Goal: Task Accomplishment & Management: Use online tool/utility

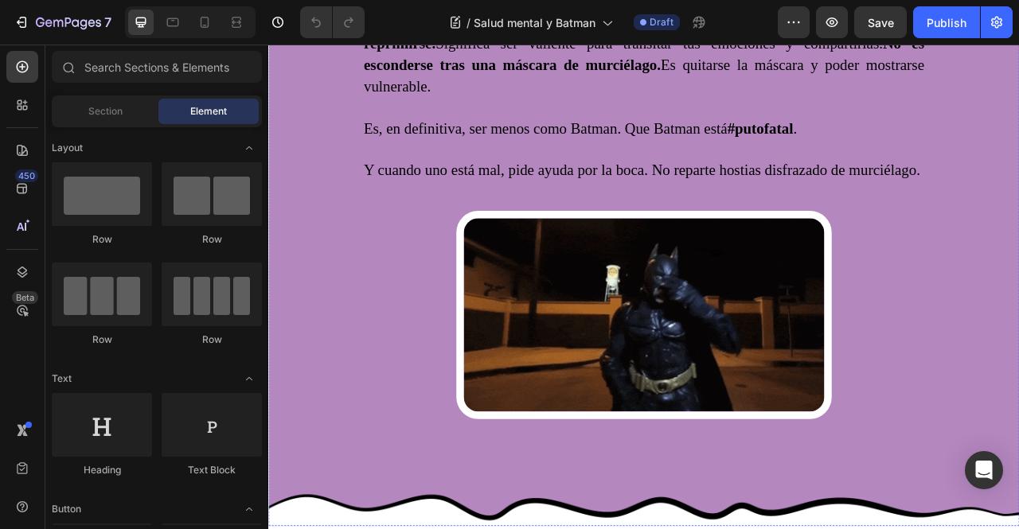
scroll to position [1672, 0]
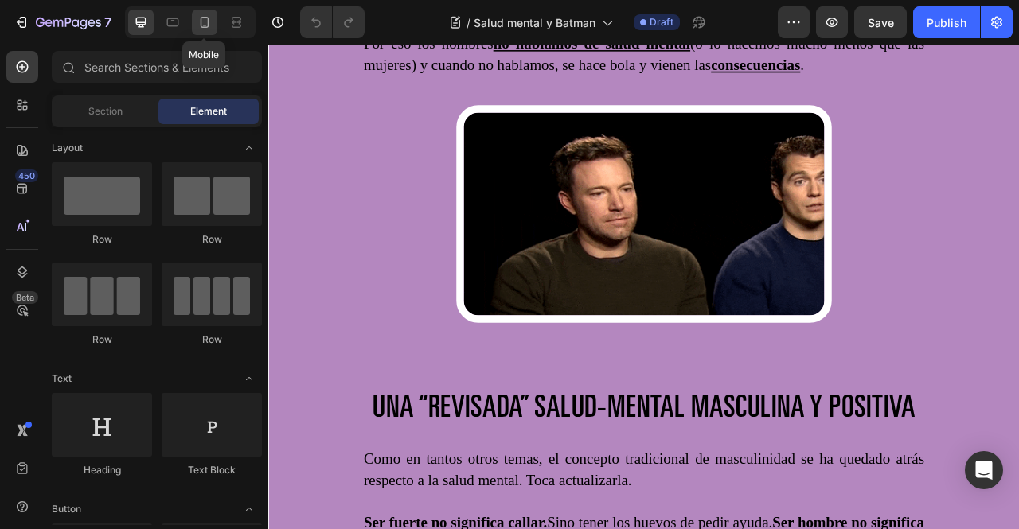
click at [205, 20] on icon at bounding box center [205, 22] width 16 height 16
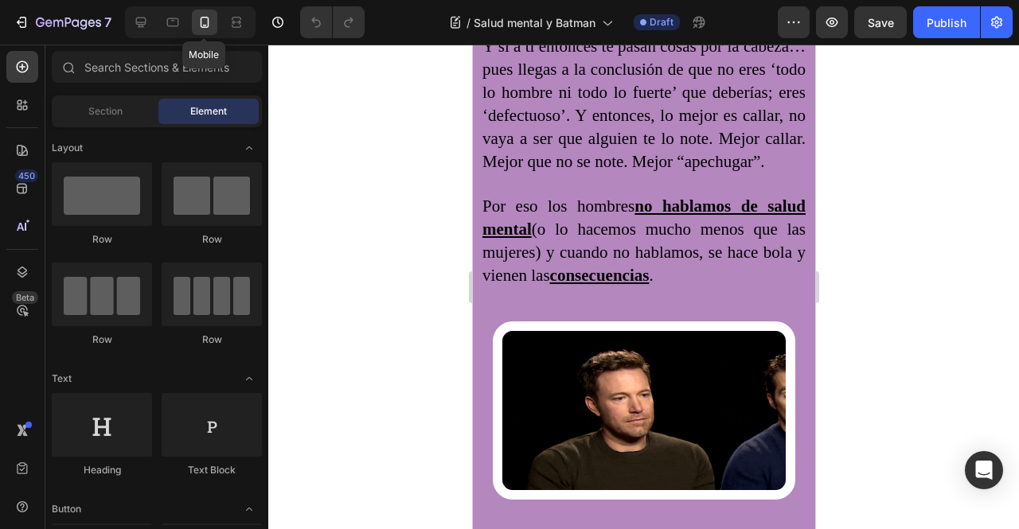
scroll to position [1633, 0]
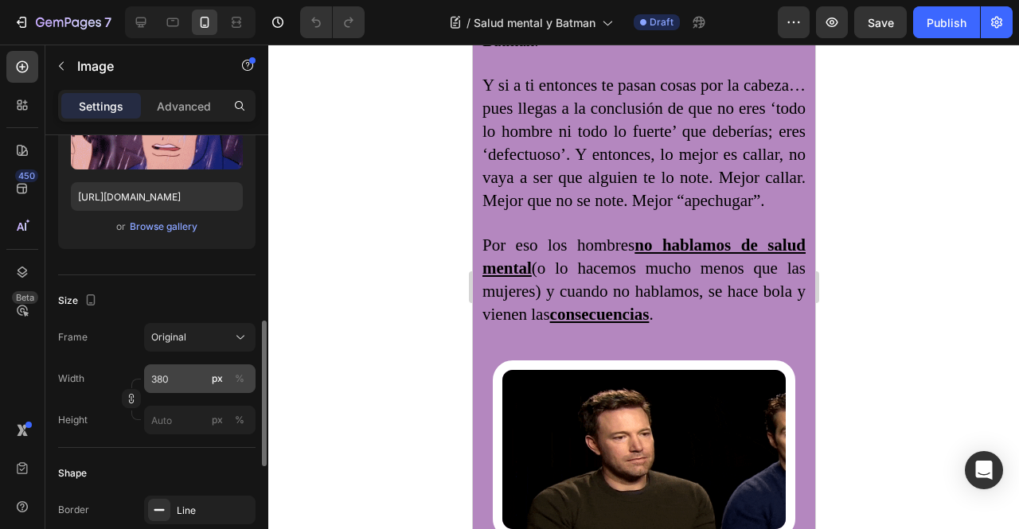
scroll to position [398, 0]
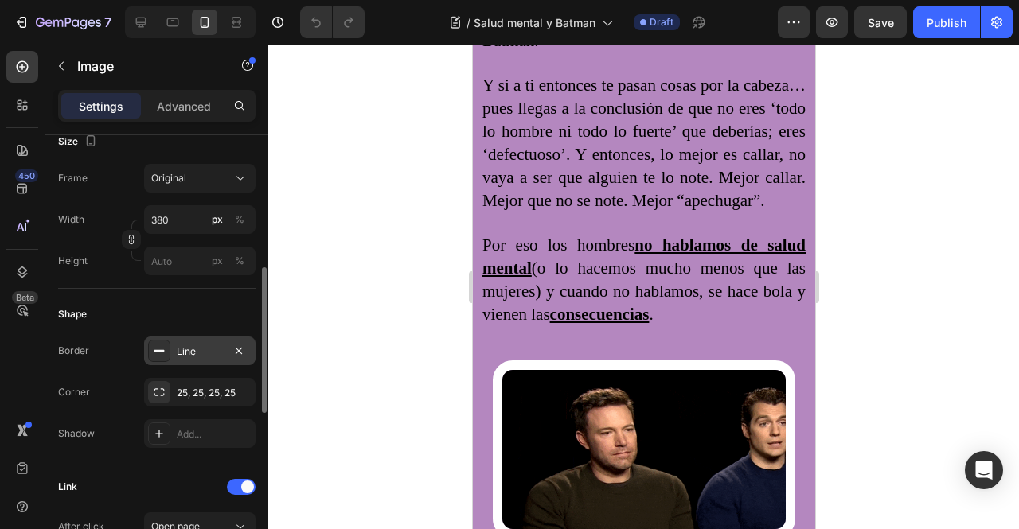
click at [189, 350] on div "Line" at bounding box center [200, 352] width 46 height 14
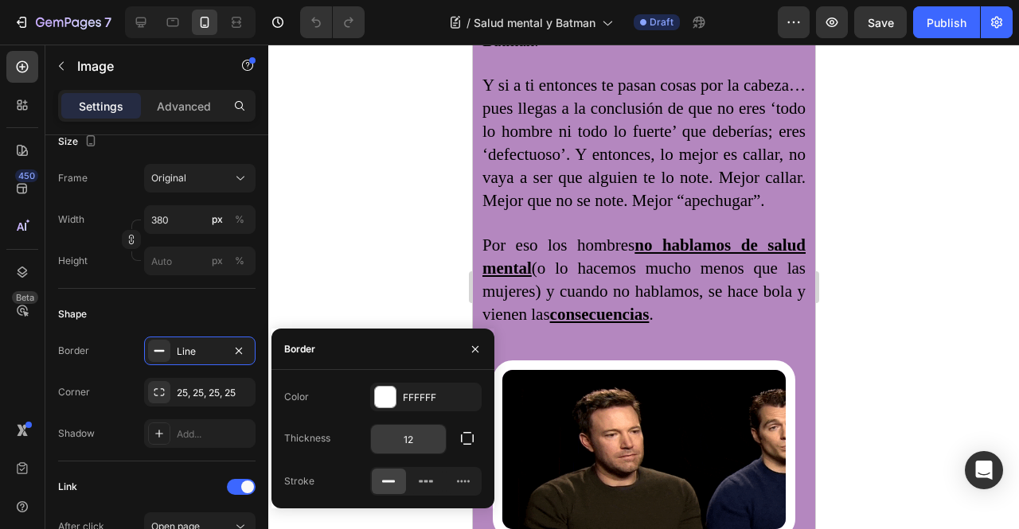
click at [421, 443] on input "12" at bounding box center [408, 439] width 75 height 29
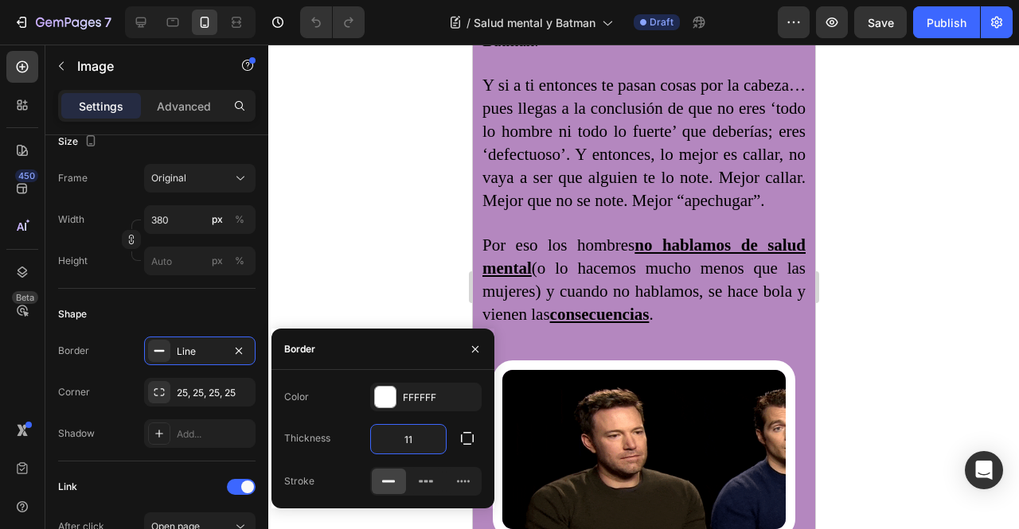
type input "10"
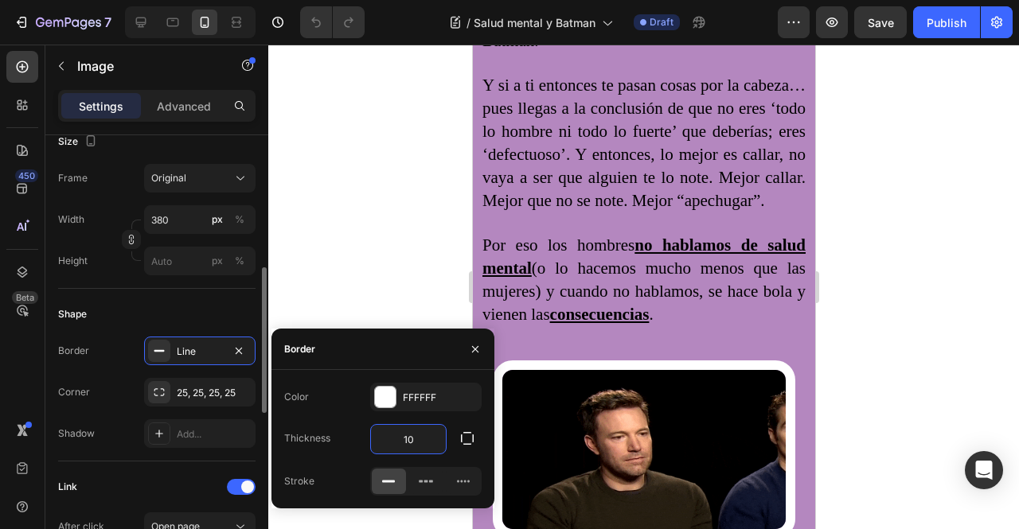
click at [202, 310] on div "Shape" at bounding box center [156, 314] width 197 height 25
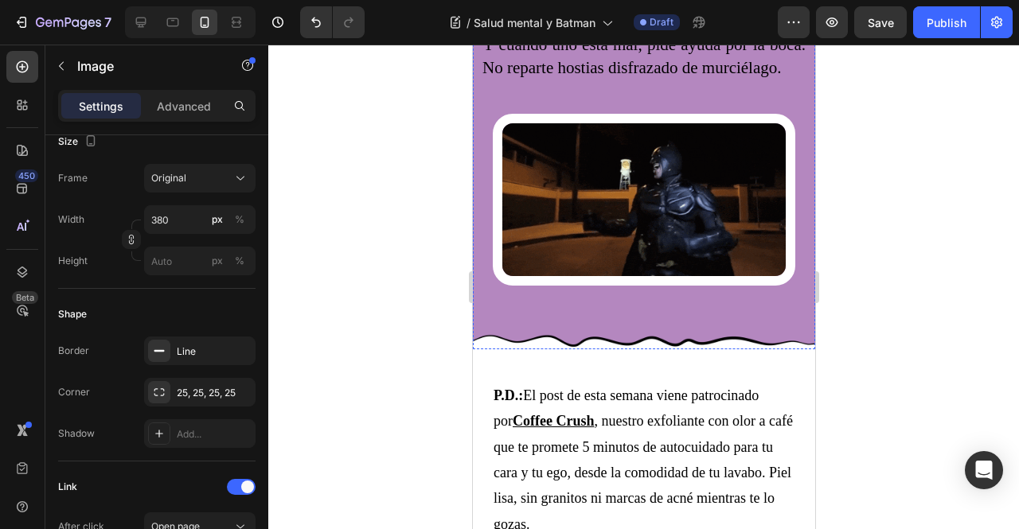
scroll to position [2588, 0]
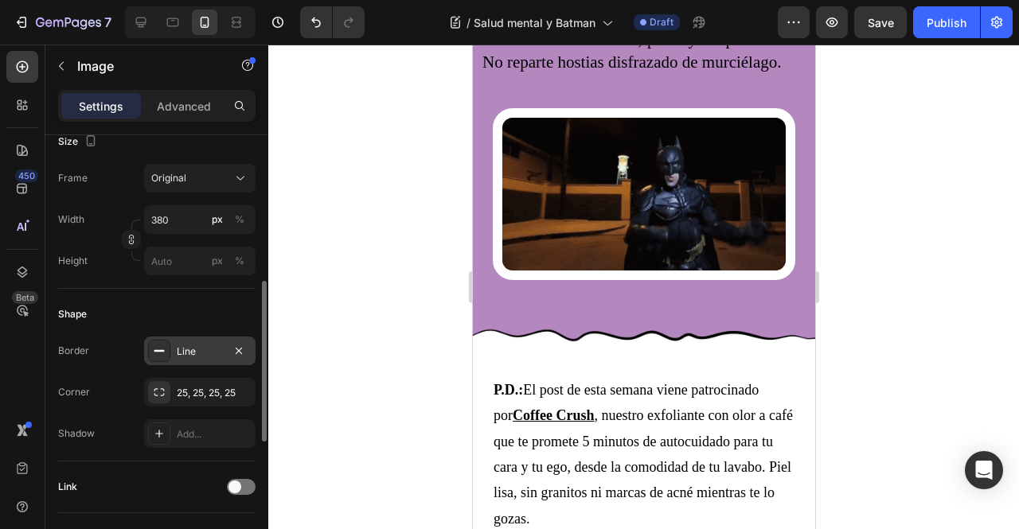
click at [194, 340] on div "Line" at bounding box center [199, 351] width 111 height 29
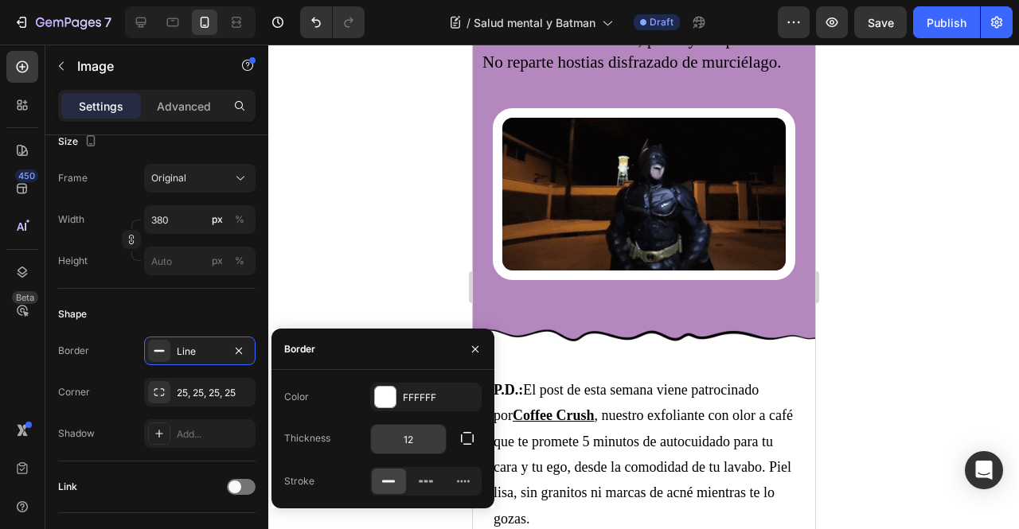
click at [422, 435] on input "12" at bounding box center [408, 439] width 75 height 29
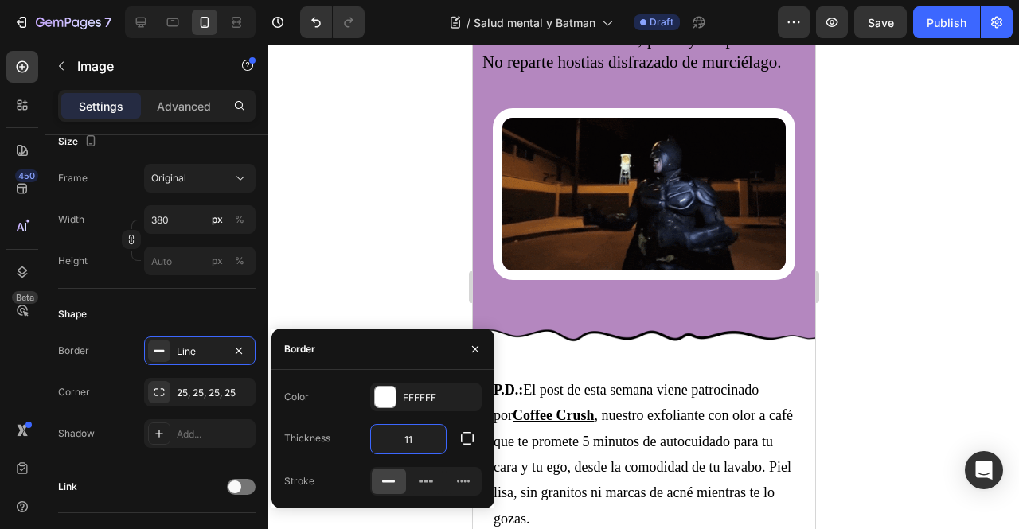
type input "10"
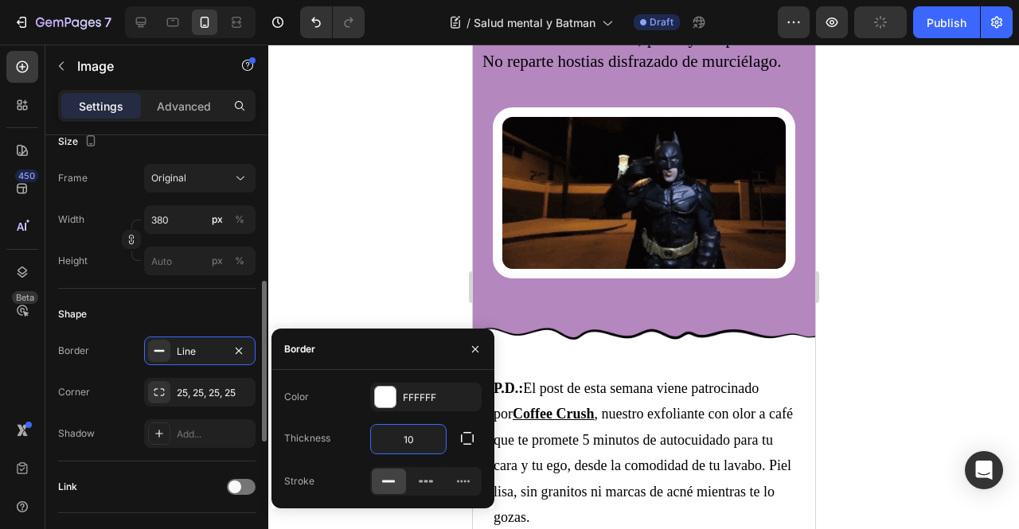
click at [183, 315] on div "Shape" at bounding box center [156, 314] width 197 height 25
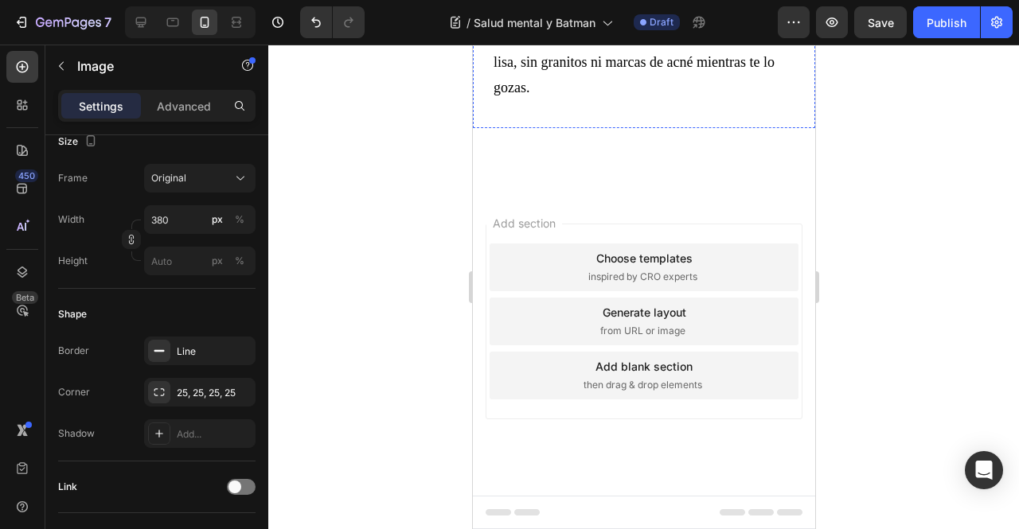
scroll to position [3305, 0]
click at [210, 348] on div "Line" at bounding box center [200, 352] width 46 height 14
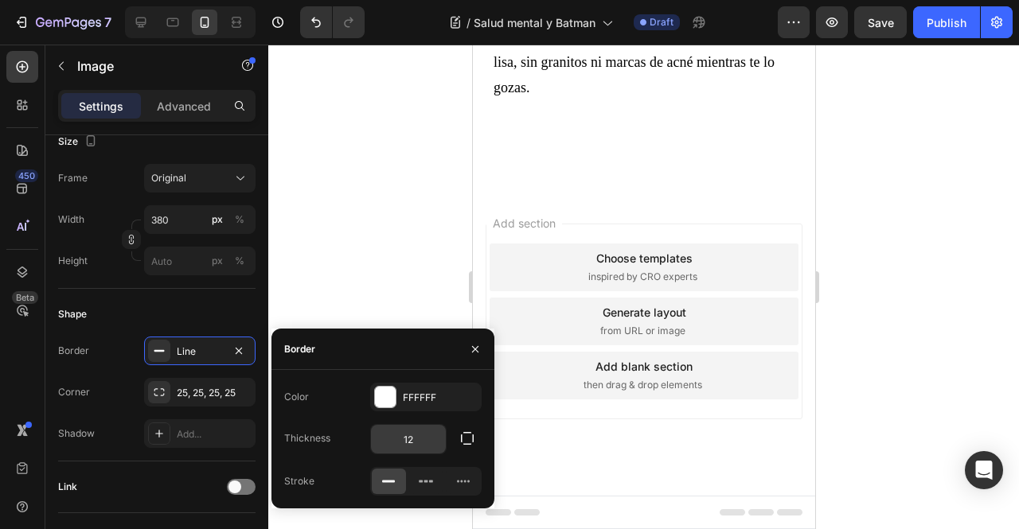
click at [427, 443] on input "12" at bounding box center [408, 439] width 75 height 29
type input "10"
click at [220, 317] on div "Shape" at bounding box center [156, 314] width 197 height 25
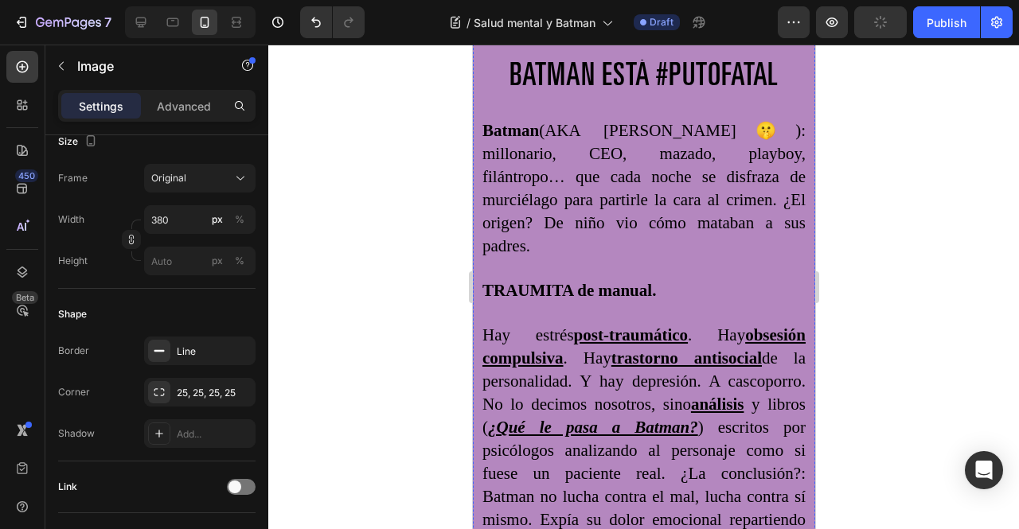
scroll to position [707, 0]
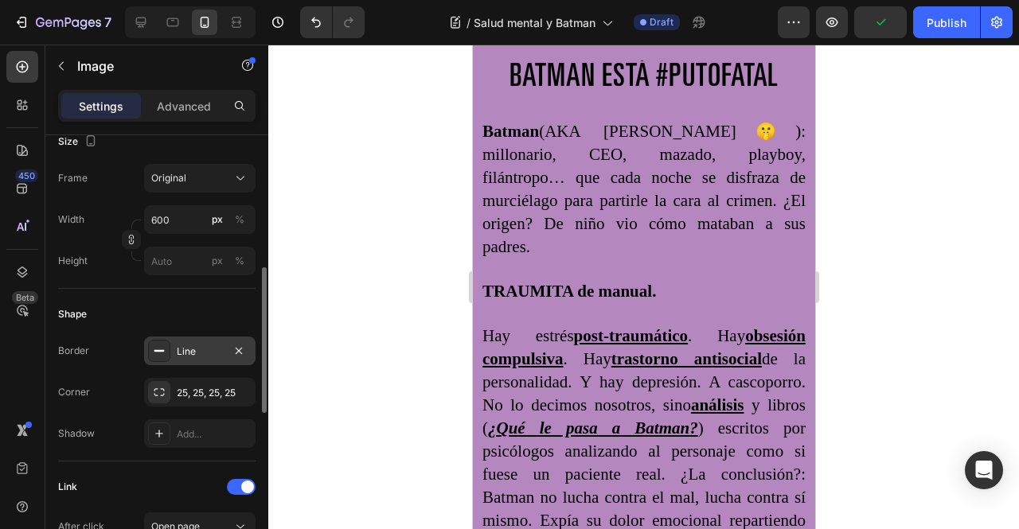
click at [217, 353] on div "Line" at bounding box center [200, 352] width 46 height 14
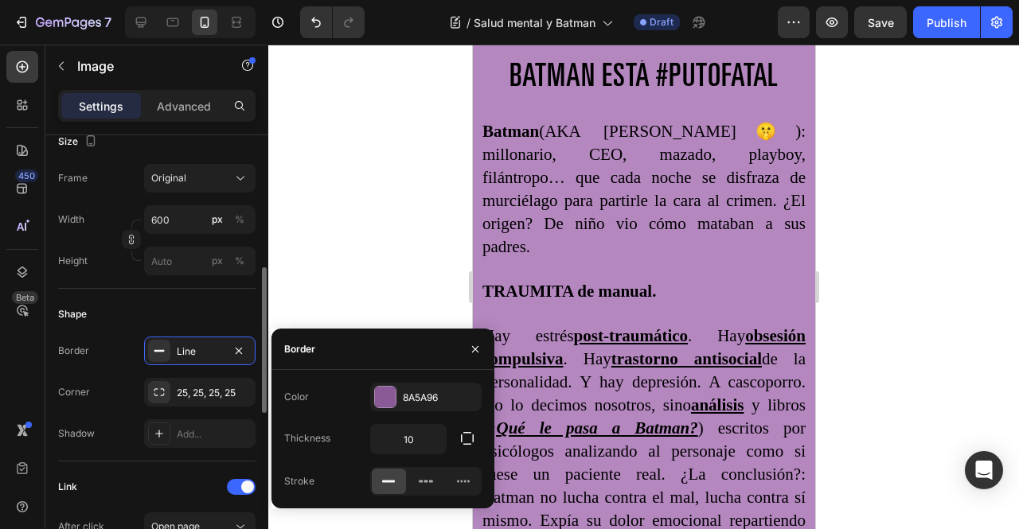
click at [202, 314] on div "Shape" at bounding box center [156, 314] width 197 height 25
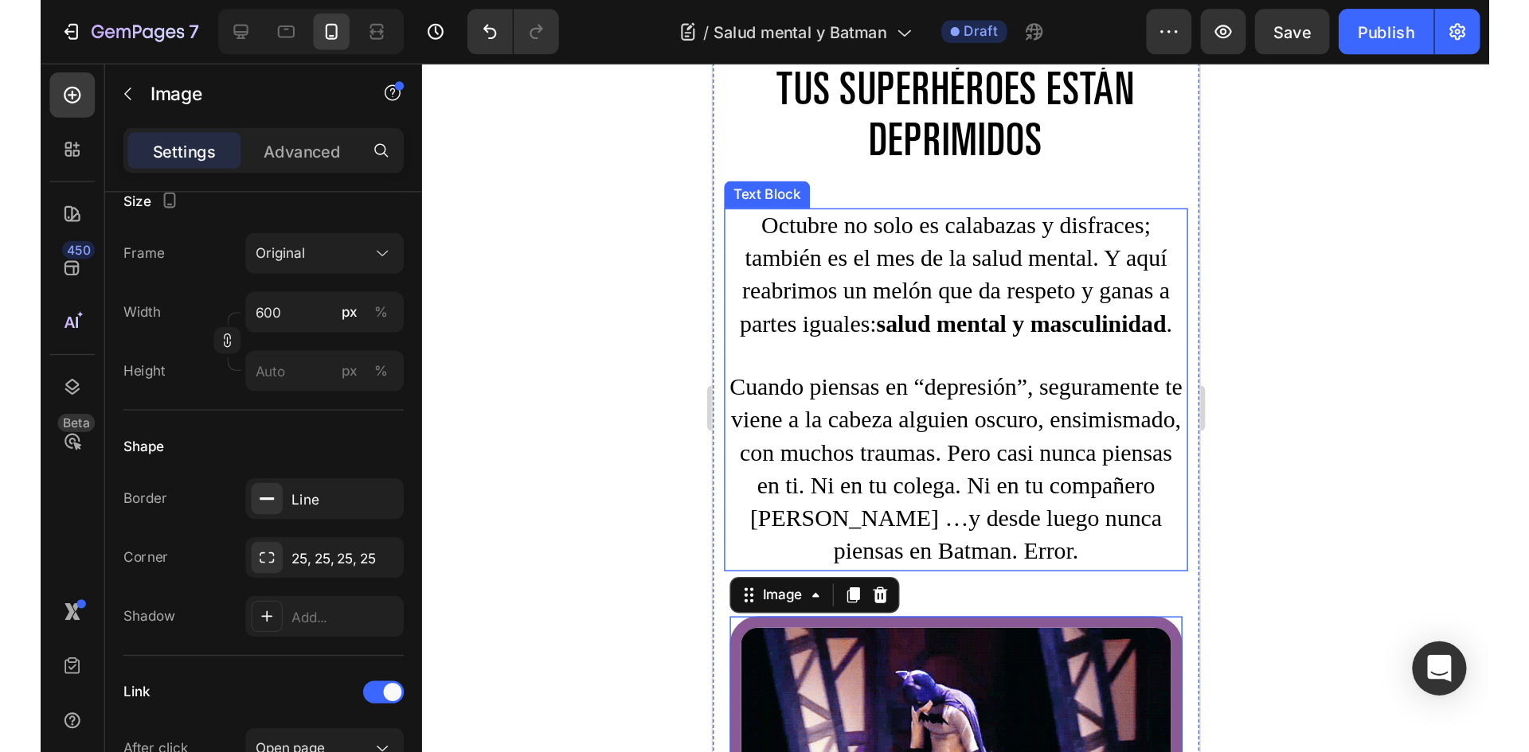
scroll to position [0, 0]
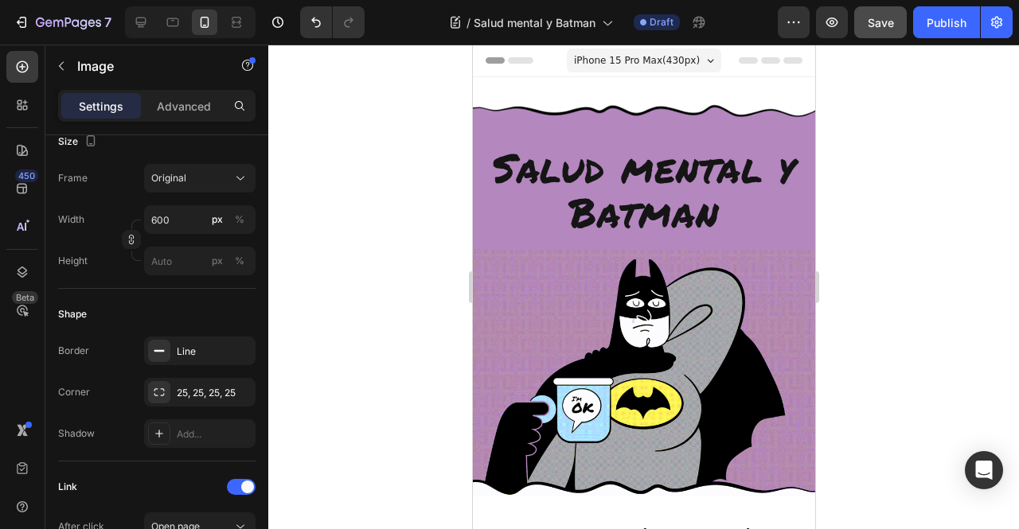
click at [875, 29] on div "Save" at bounding box center [881, 22] width 26 height 17
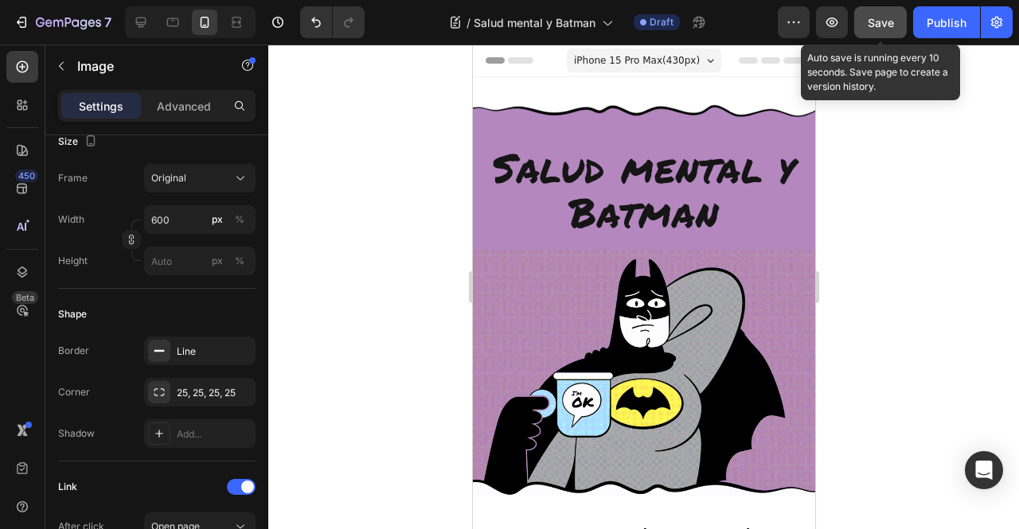
click at [873, 29] on div "Save" at bounding box center [881, 22] width 26 height 17
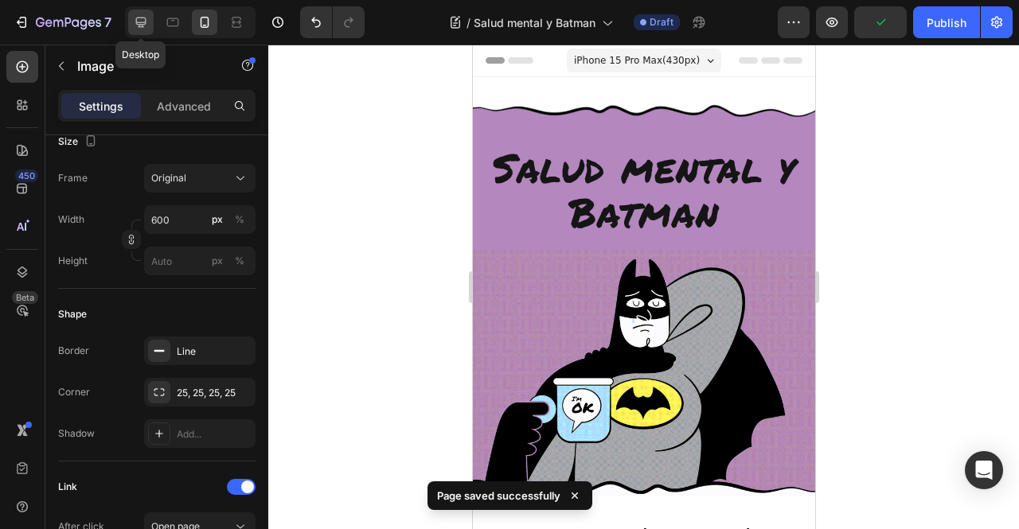
click at [140, 28] on icon at bounding box center [141, 22] width 16 height 16
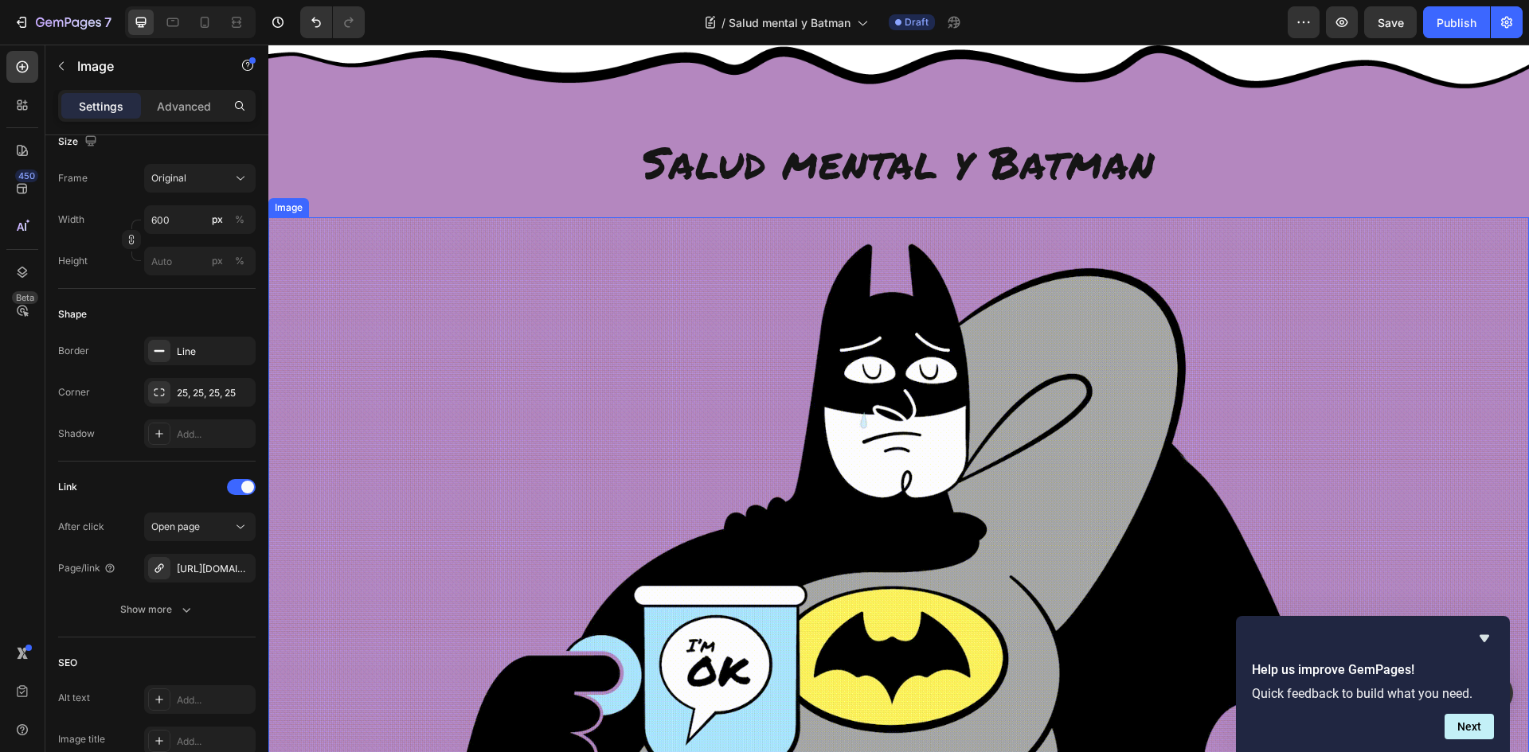
scroll to position [159, 0]
